Goal: Communication & Community: Answer question/provide support

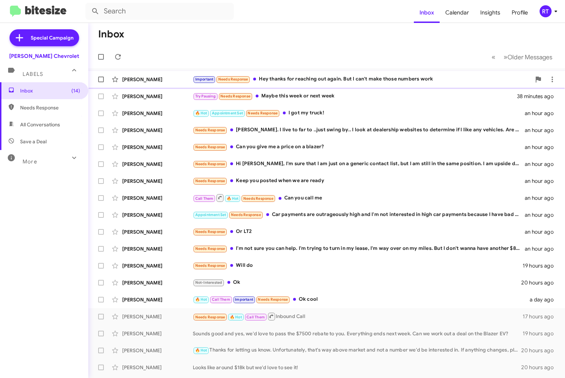
click at [284, 77] on div "Important Needs Response Hey thanks for reaching out again. But I can't make th…" at bounding box center [362, 79] width 338 height 8
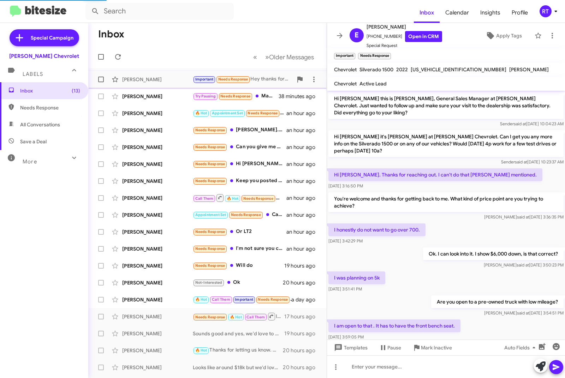
scroll to position [278, 0]
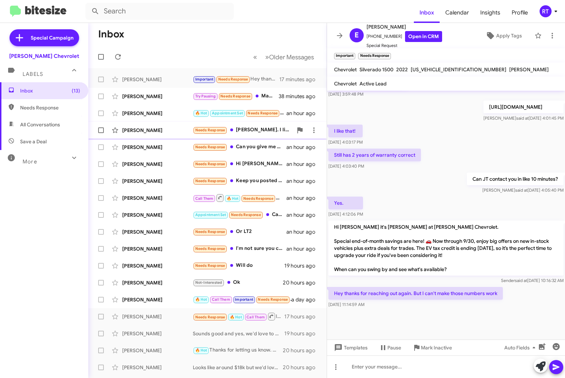
click at [144, 130] on div "[PERSON_NAME]" at bounding box center [157, 130] width 71 height 7
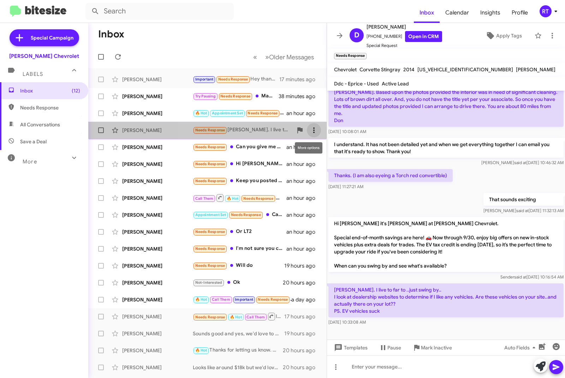
click at [311, 130] on icon at bounding box center [314, 130] width 8 height 8
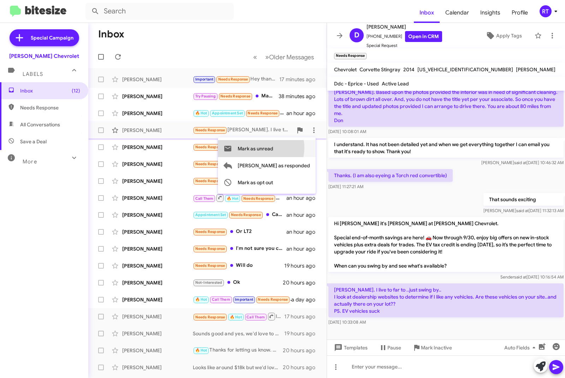
click at [273, 148] on span "Mark as unread" at bounding box center [256, 148] width 36 height 17
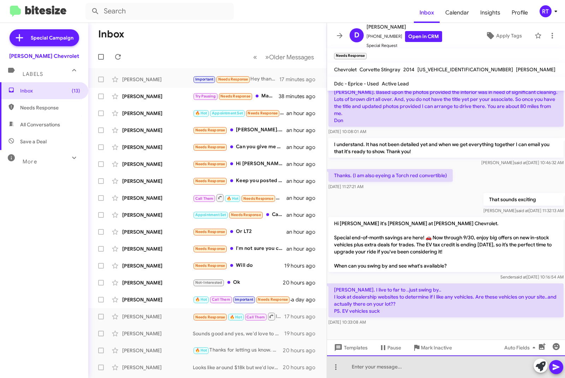
click at [358, 367] on div at bounding box center [446, 367] width 238 height 23
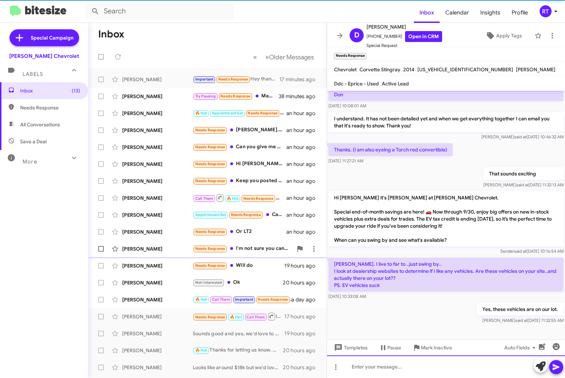
scroll to position [51, 0]
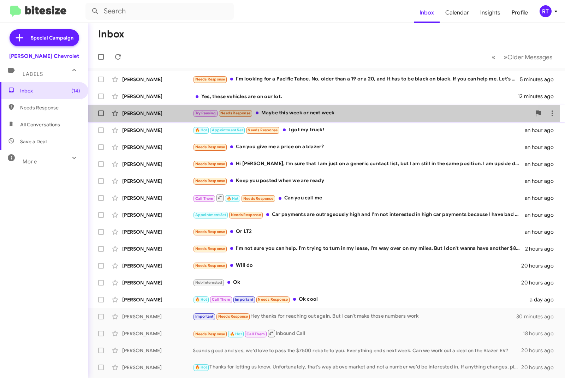
click at [280, 110] on div "Try Pausing Needs Response Maybe this week or next week" at bounding box center [362, 113] width 338 height 8
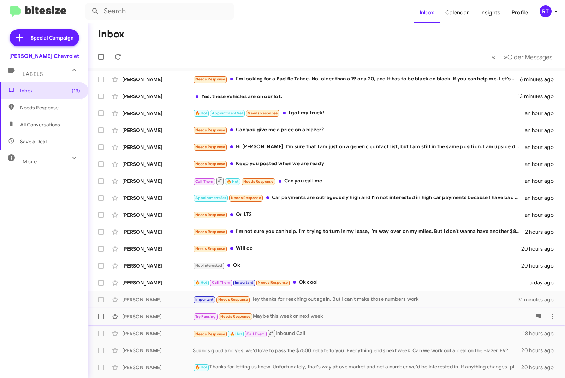
click at [142, 314] on div "[PERSON_NAME]" at bounding box center [157, 316] width 71 height 7
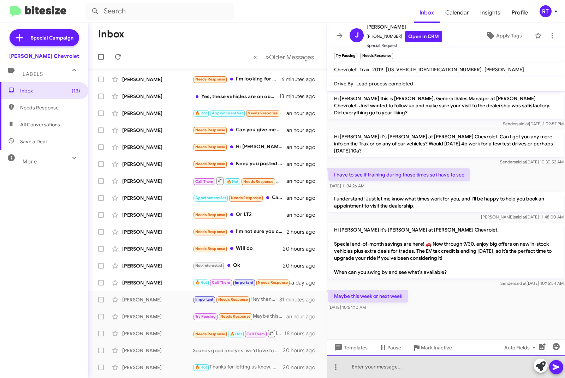
click at [364, 368] on div at bounding box center [446, 367] width 238 height 23
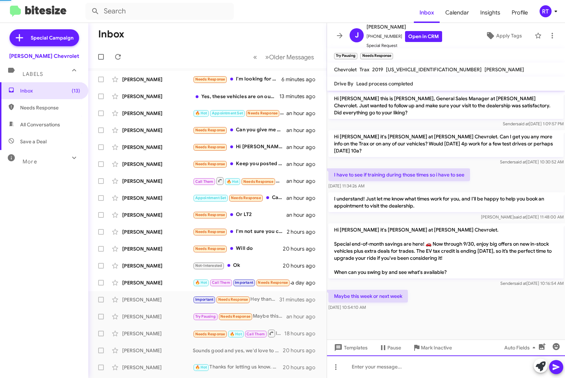
scroll to position [2, 0]
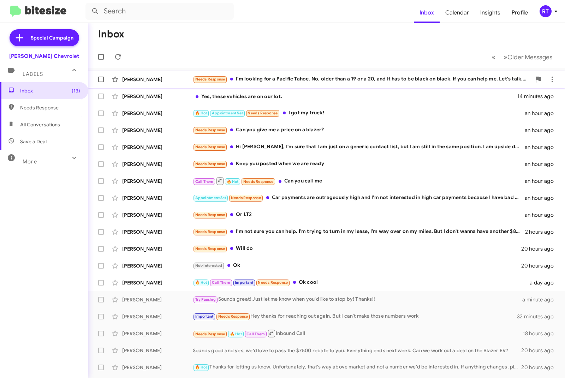
click at [364, 83] on div "Needs Response I'm looking for a Pacific Tahoe. No, older than a 19 or a 20, an…" at bounding box center [362, 79] width 338 height 8
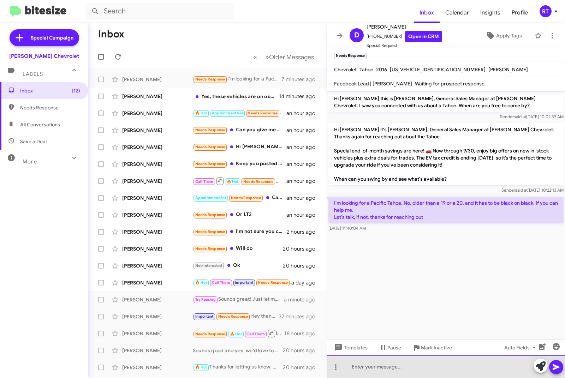
click at [355, 367] on div at bounding box center [446, 367] width 238 height 23
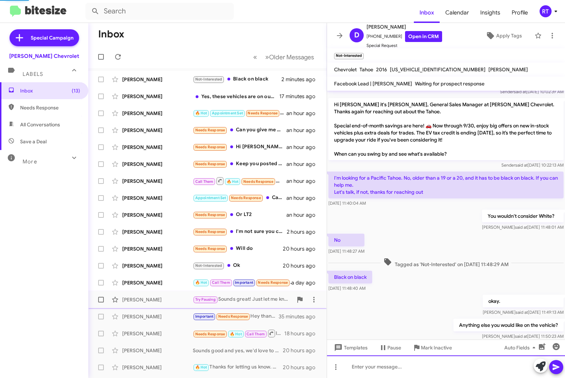
scroll to position [52, 0]
